Goal: Transaction & Acquisition: Download file/media

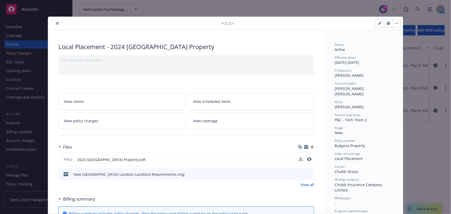
scroll to position [86, 0]
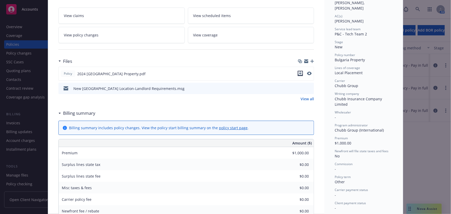
click at [298, 74] on icon "download file" at bounding box center [300, 73] width 4 height 4
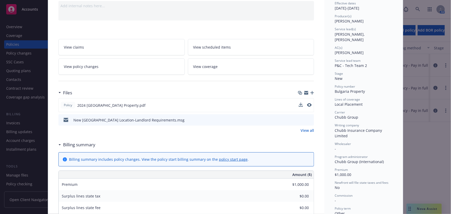
scroll to position [16, 0]
